Goal: Task Accomplishment & Management: Use online tool/utility

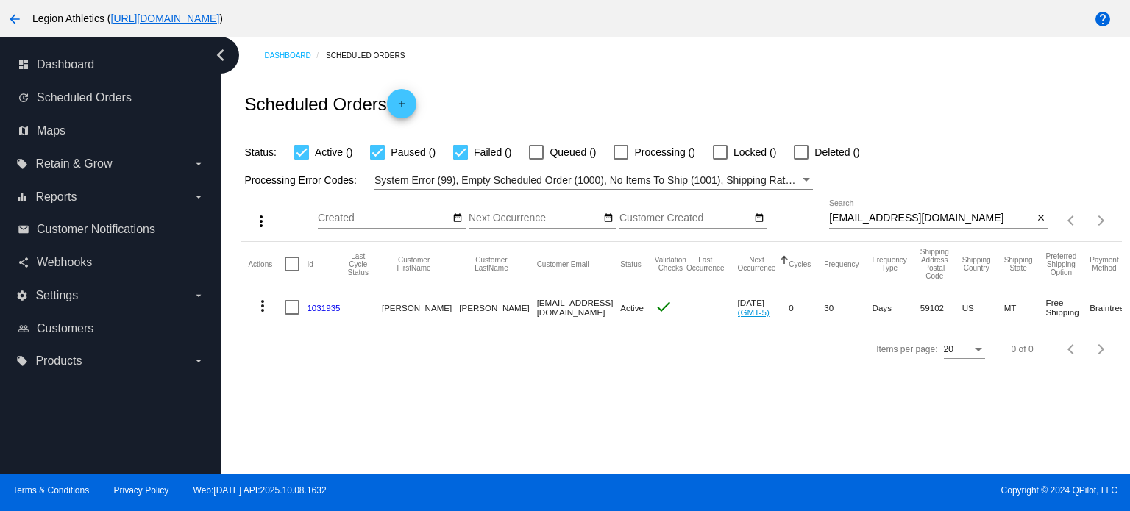
click at [948, 219] on input "rwsouth@gmail.com" at bounding box center [931, 219] width 204 height 12
paste input "toomeykh@yahoo"
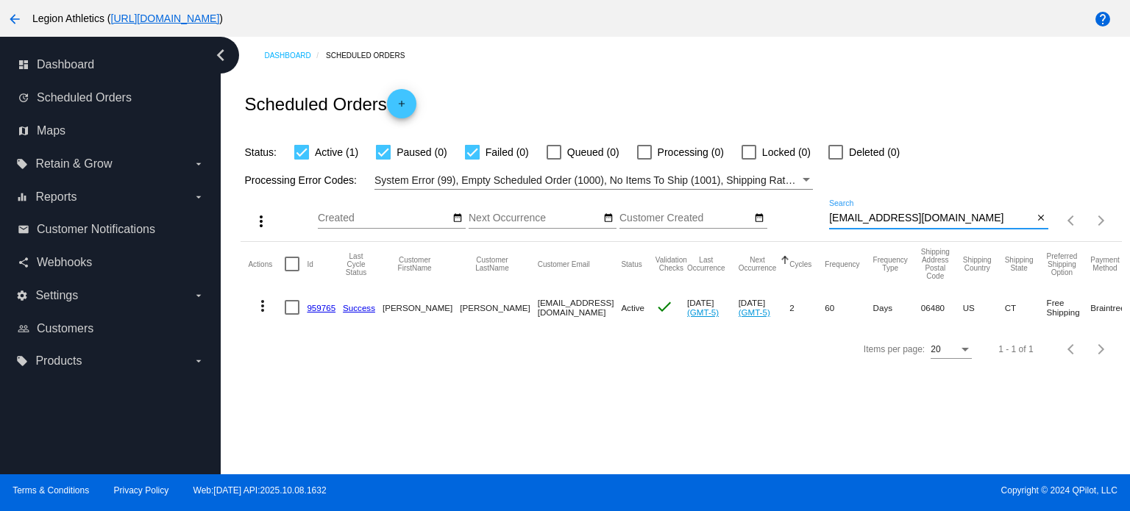
drag, startPoint x: 973, startPoint y: 213, endPoint x: 788, endPoint y: 217, distance: 184.7
click at [788, 217] on div "more_vert Oct Jan Feb Mar Apr 1" at bounding box center [681, 216] width 881 height 52
paste input "ralopez@gmail"
type input "ralopez@gmail.com"
drag, startPoint x: 339, startPoint y: 303, endPoint x: 327, endPoint y: 308, distance: 13.5
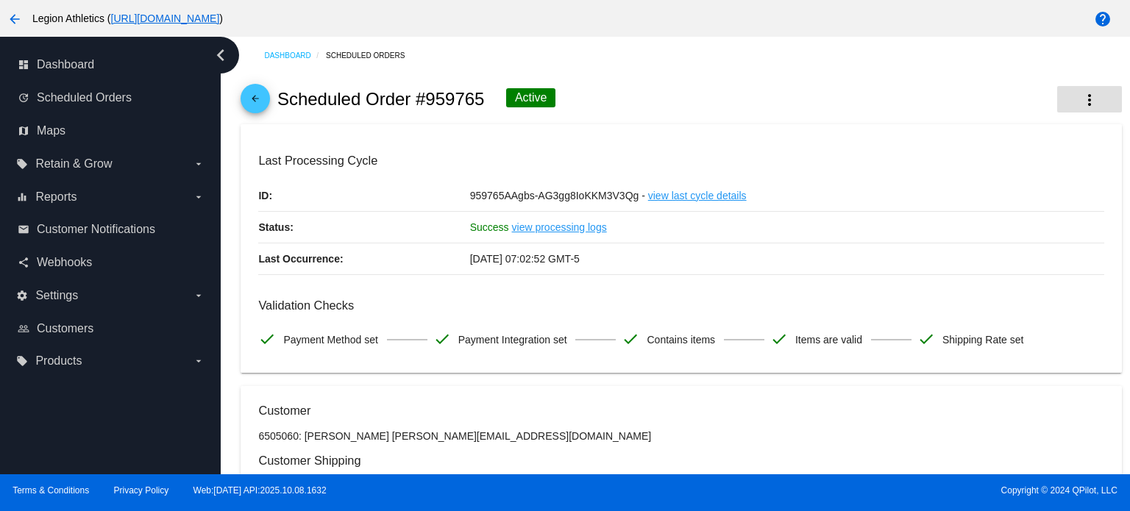
click at [1087, 104] on button "more_vert" at bounding box center [1089, 99] width 65 height 26
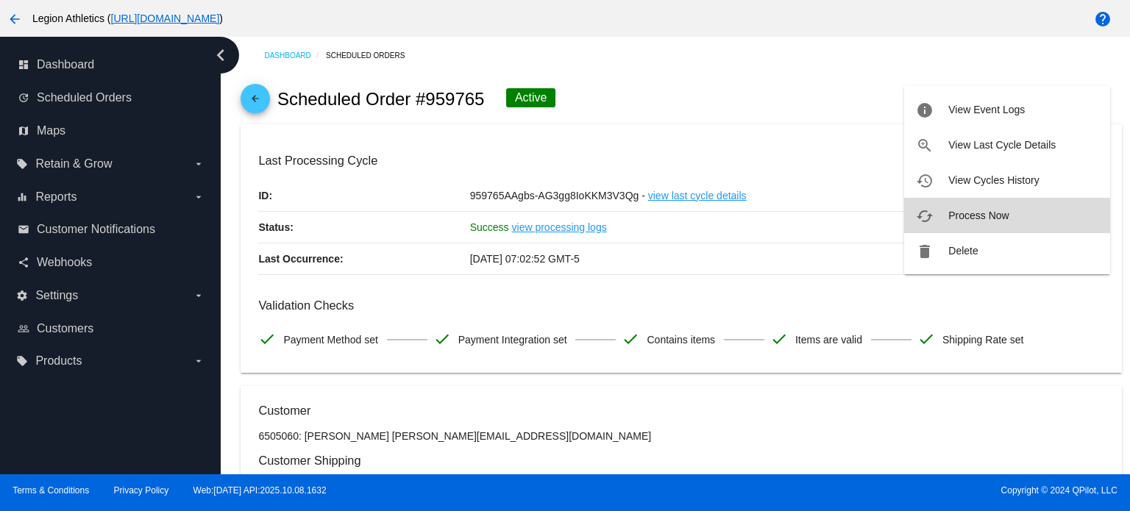
click at [965, 221] on span "Process Now" at bounding box center [978, 216] width 60 height 12
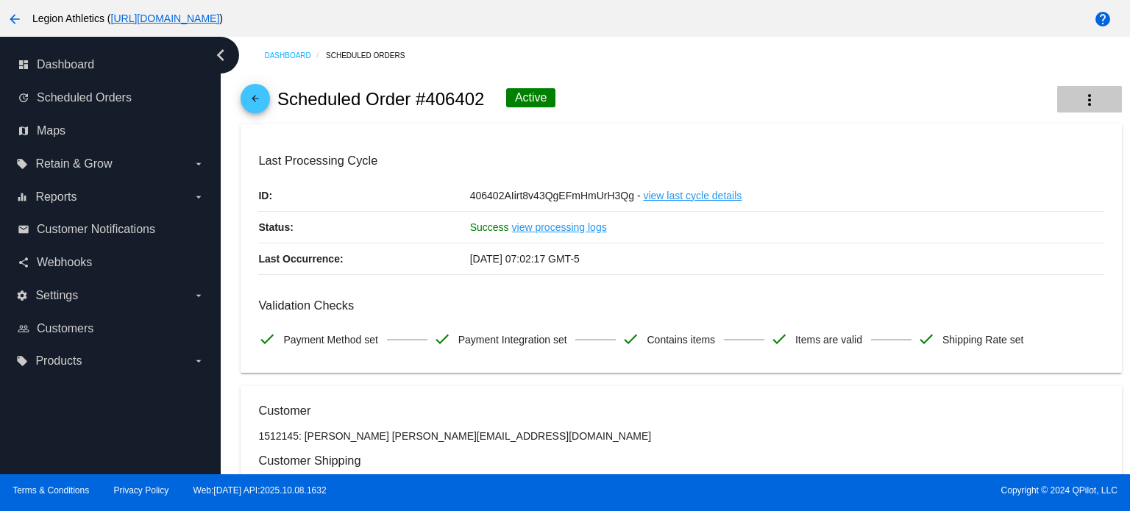
click at [1080, 87] on button "more_vert" at bounding box center [1089, 99] width 65 height 26
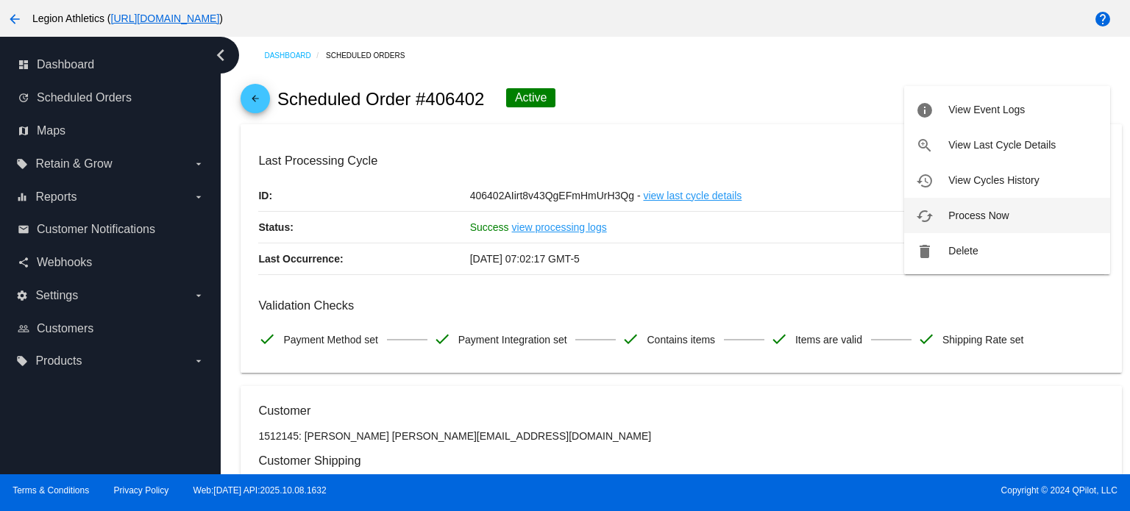
click at [990, 219] on span "Process Now" at bounding box center [978, 216] width 60 height 12
